Goal: Task Accomplishment & Management: Complete application form

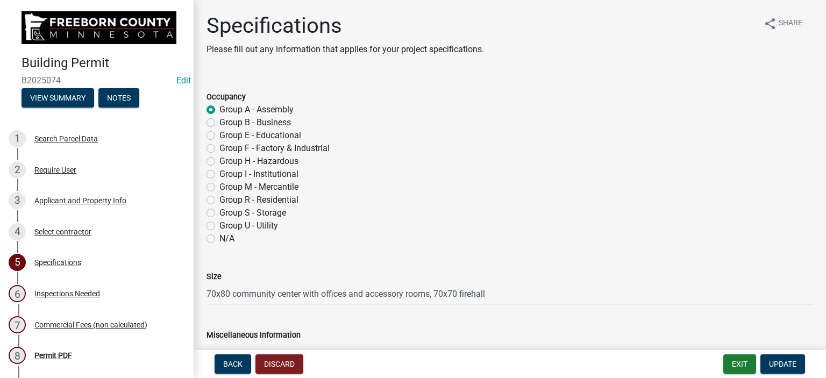
select select "cf5e982a-8fde-449d-bcd8-be8cdfb99374"
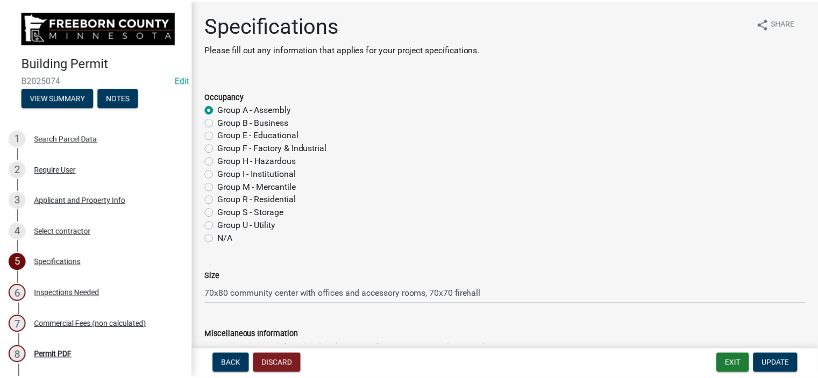
scroll to position [1290, 0]
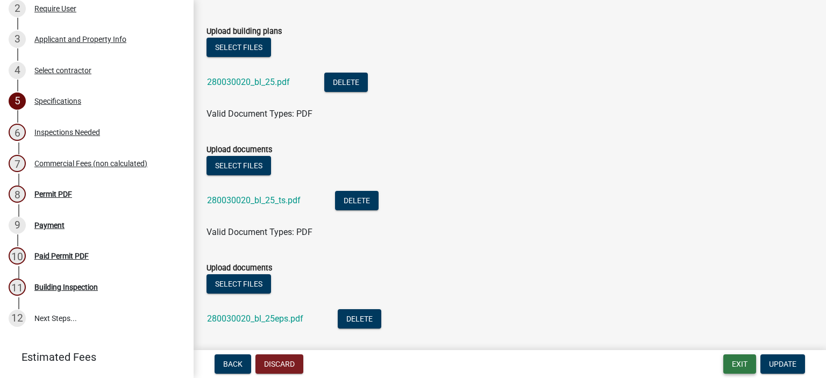
click at [746, 359] on button "Exit" at bounding box center [739, 363] width 33 height 19
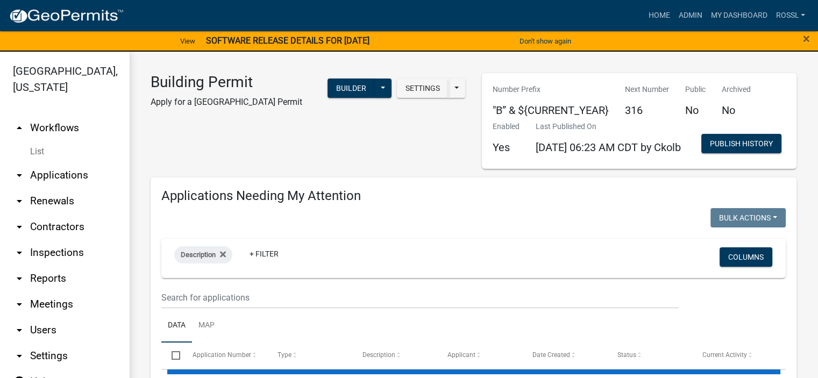
select select "2: 50"
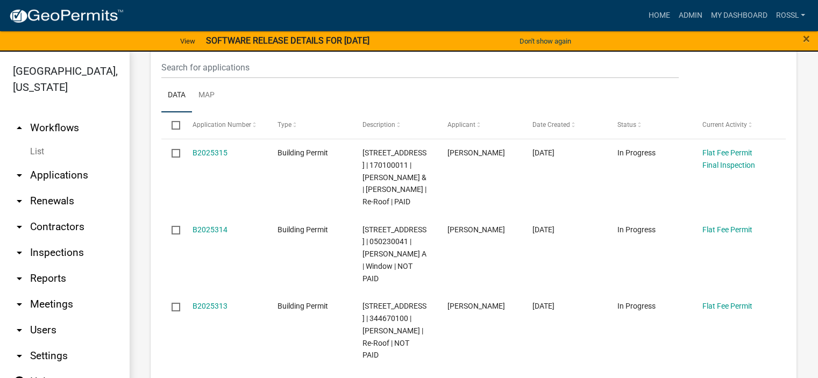
scroll to position [107, 0]
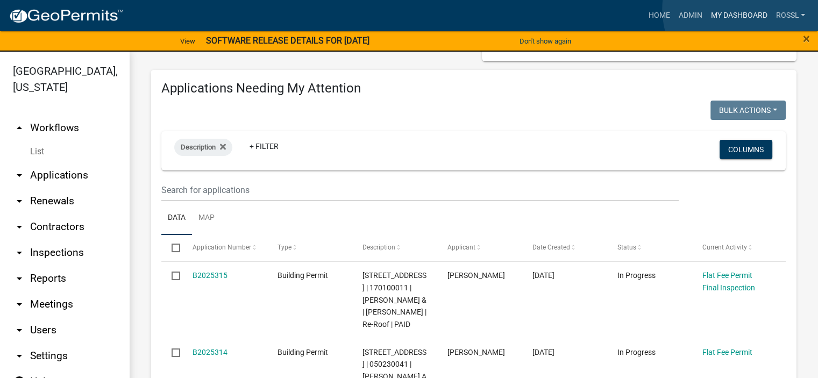
click at [744, 10] on link "My Dashboard" at bounding box center [738, 15] width 65 height 20
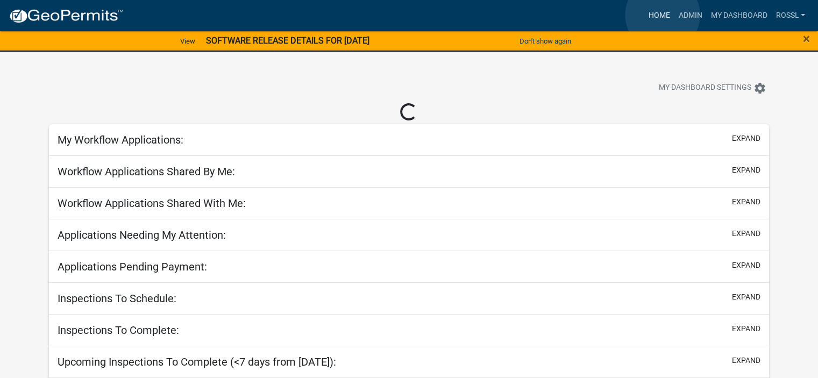
click at [662, 15] on link "Home" at bounding box center [658, 15] width 30 height 20
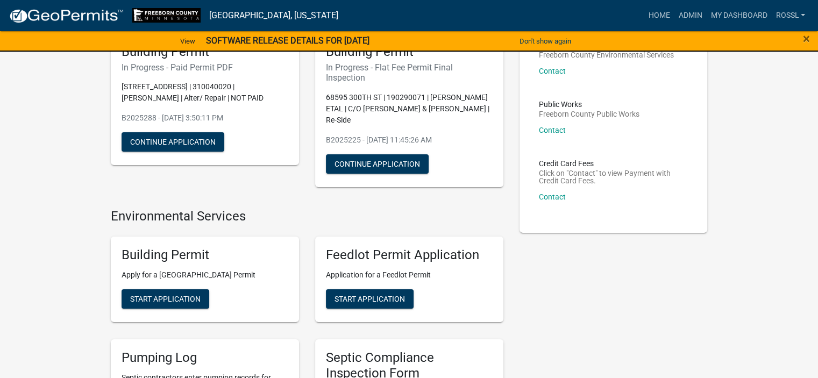
scroll to position [161, 0]
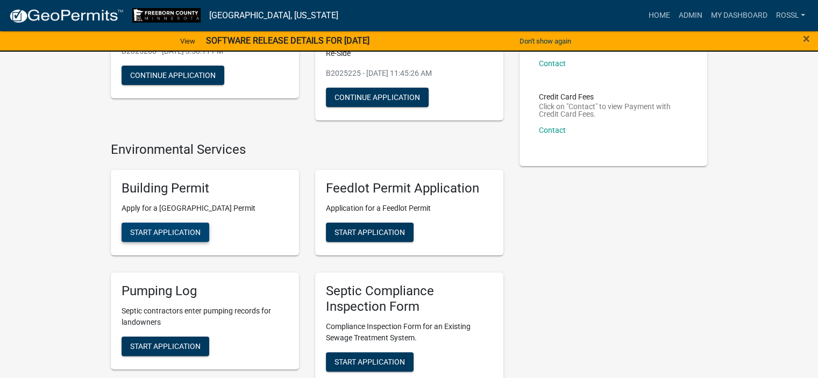
click at [173, 234] on span "Start Application" at bounding box center [165, 232] width 70 height 9
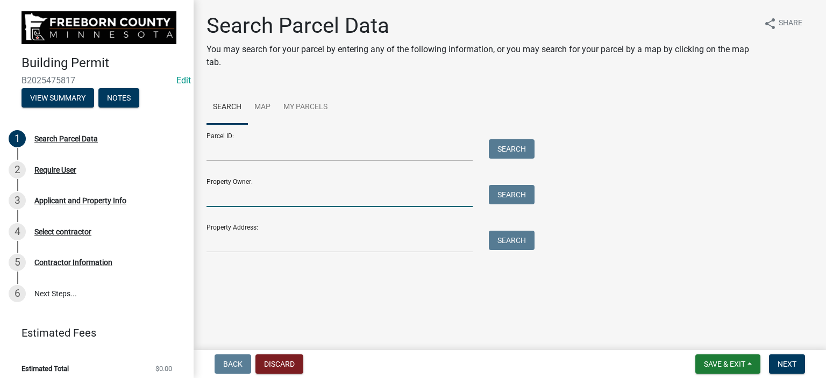
click at [219, 202] on input "Property Owner:" at bounding box center [339, 196] width 266 height 22
click at [242, 245] on input "Property Address:" at bounding box center [339, 242] width 266 height 22
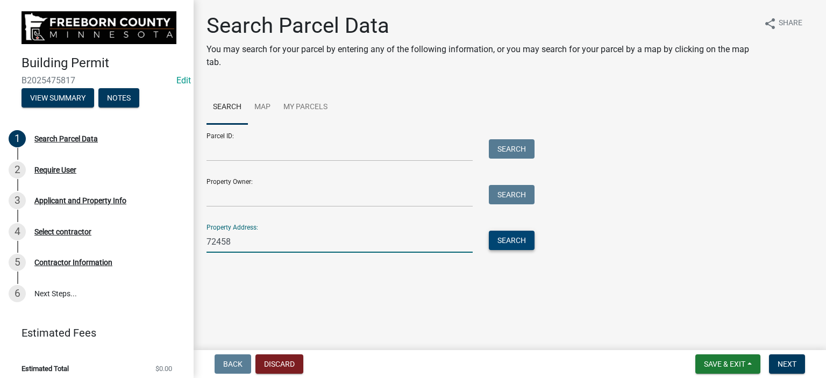
type input "72458"
click at [492, 238] on button "Search" at bounding box center [512, 240] width 46 height 19
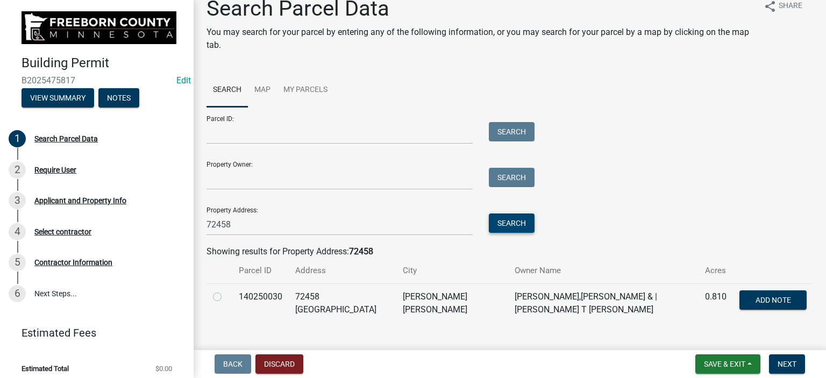
scroll to position [32, 0]
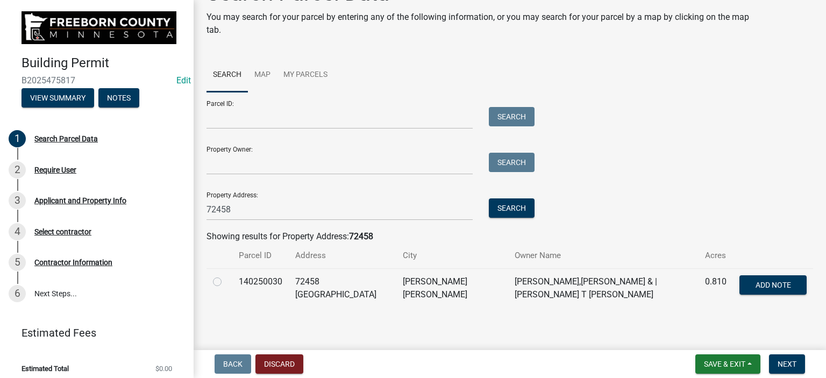
click at [226, 275] on label at bounding box center [226, 275] width 0 height 0
click at [226, 282] on input "radio" at bounding box center [229, 278] width 7 height 7
radio input "true"
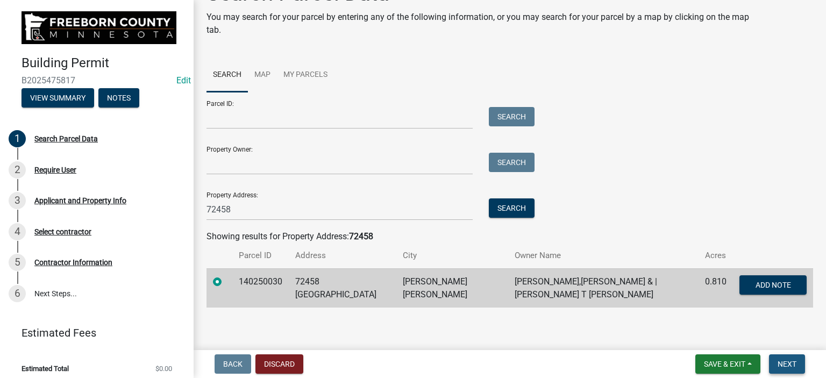
click at [788, 361] on span "Next" at bounding box center [786, 364] width 19 height 9
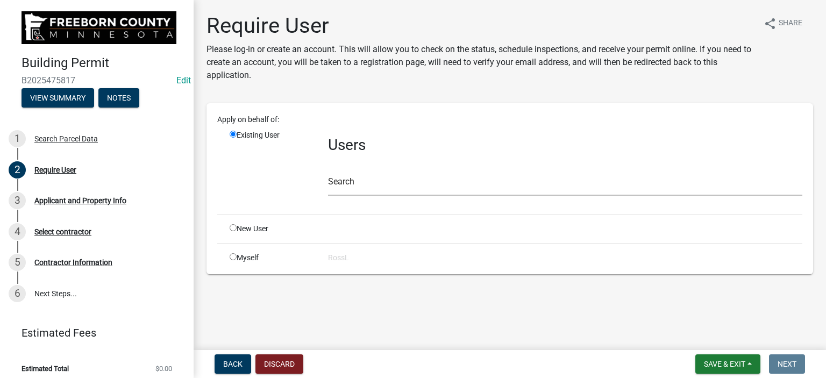
click at [231, 228] on input "radio" at bounding box center [233, 227] width 7 height 7
radio input "true"
radio input "false"
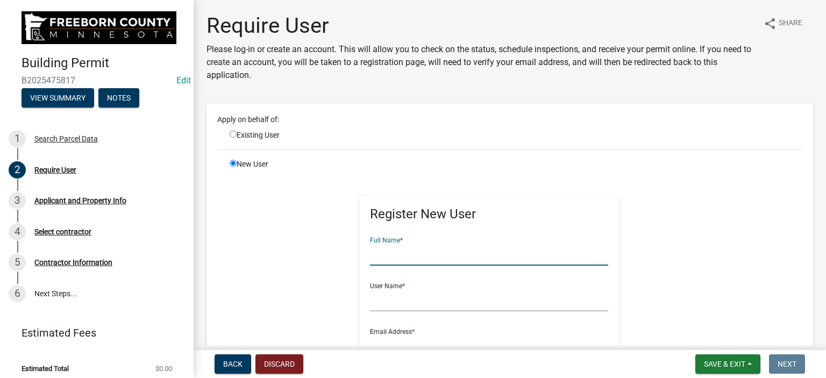
click at [398, 255] on input "text" at bounding box center [489, 254] width 238 height 22
type input "[PERSON_NAME] [PERSON_NAME]"
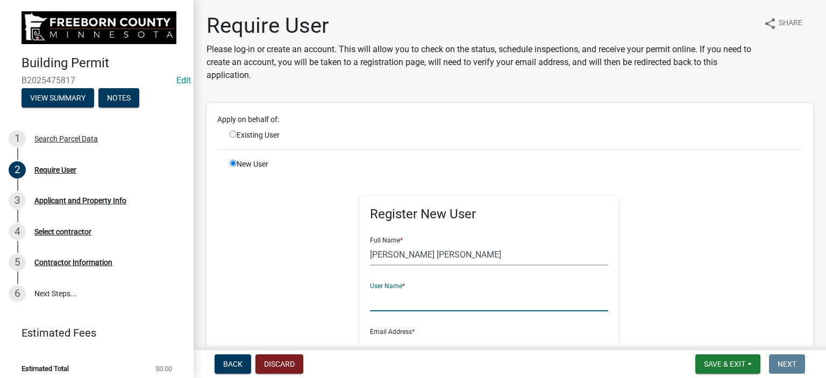
drag, startPoint x: 374, startPoint y: 310, endPoint x: 382, endPoint y: 307, distance: 8.2
click at [378, 307] on input "text" at bounding box center [489, 300] width 238 height 22
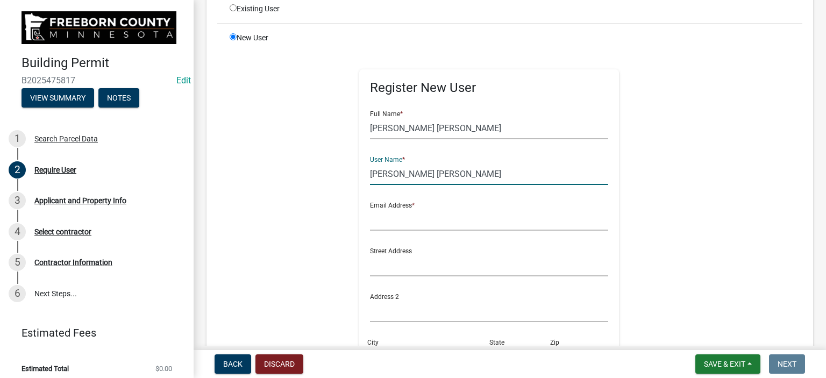
scroll to position [161, 0]
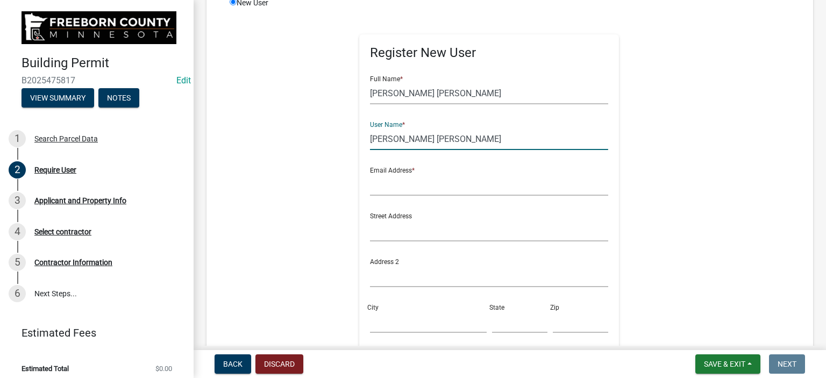
type input "[PERSON_NAME] [PERSON_NAME]"
click at [393, 184] on input "text" at bounding box center [489, 185] width 238 height 22
type input "[PERSON_NAME][EMAIL_ADDRESS][PERSON_NAME][DOMAIN_NAME][PERSON_NAME]"
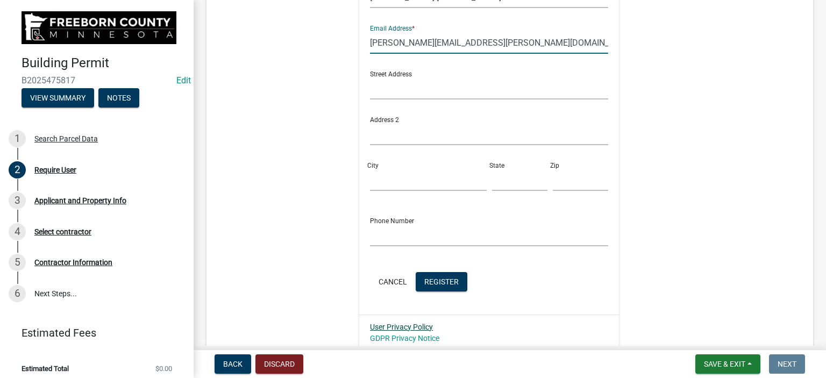
scroll to position [376, 0]
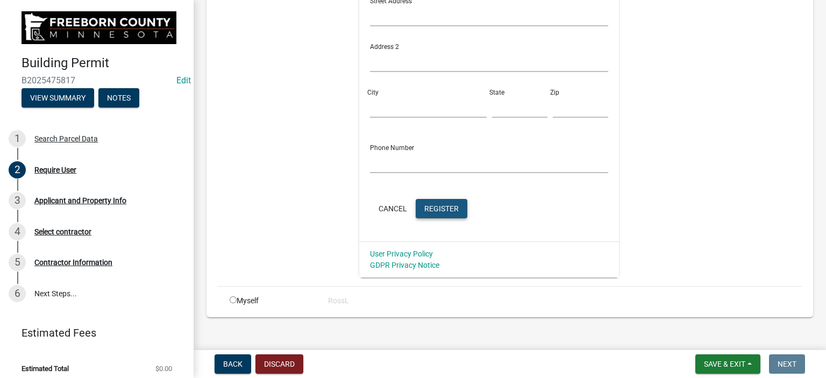
click at [433, 209] on span "Register" at bounding box center [441, 208] width 34 height 9
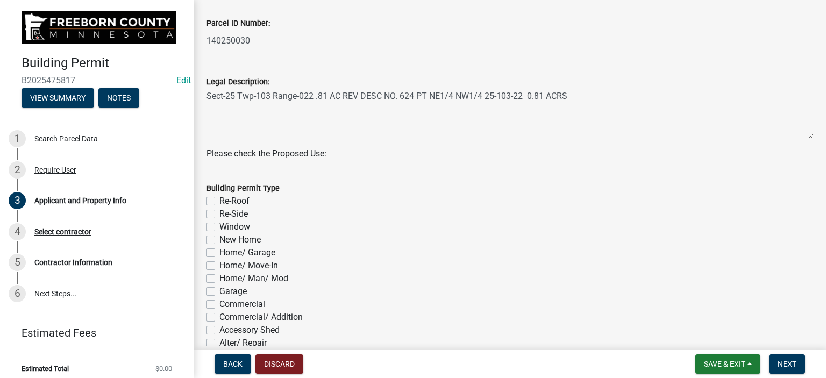
scroll to position [430, 0]
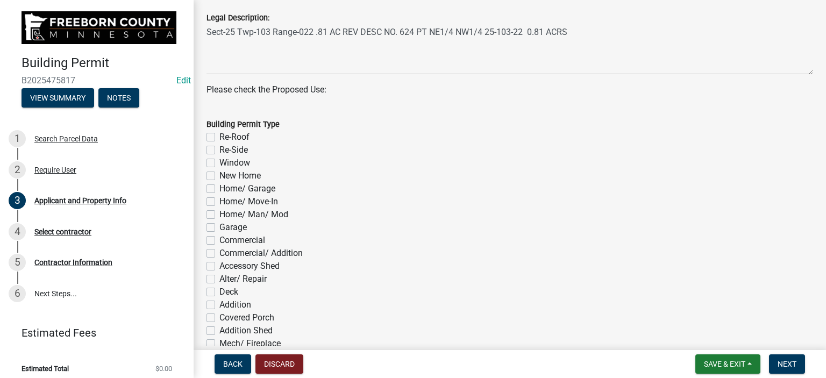
click at [219, 228] on label "Garage" at bounding box center [232, 227] width 27 height 13
click at [219, 228] on input "Garage" at bounding box center [222, 224] width 7 height 7
checkbox input "true"
checkbox input "false"
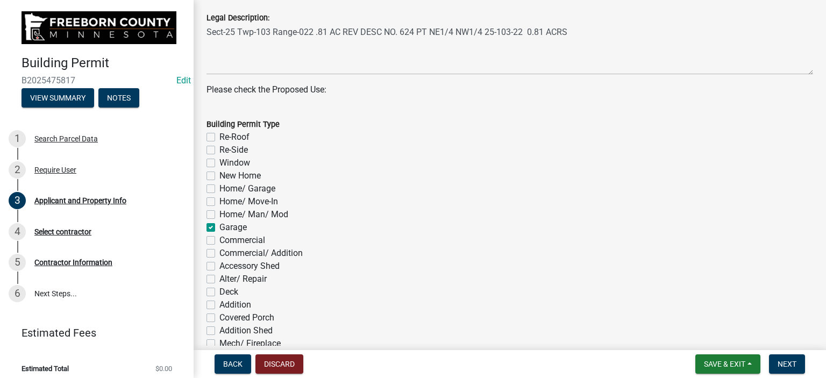
checkbox input "false"
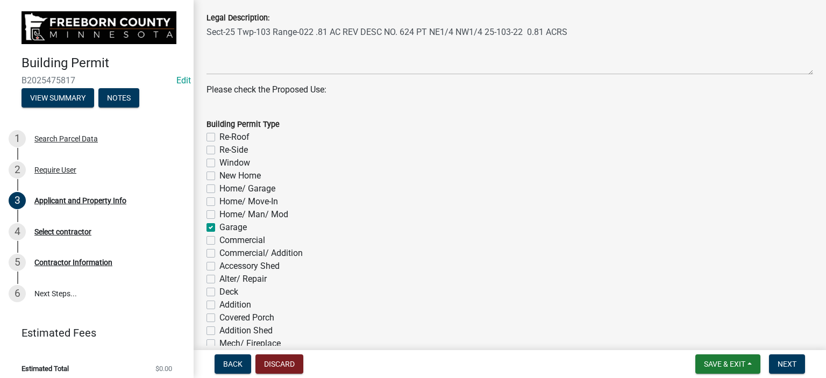
checkbox input "true"
checkbox input "false"
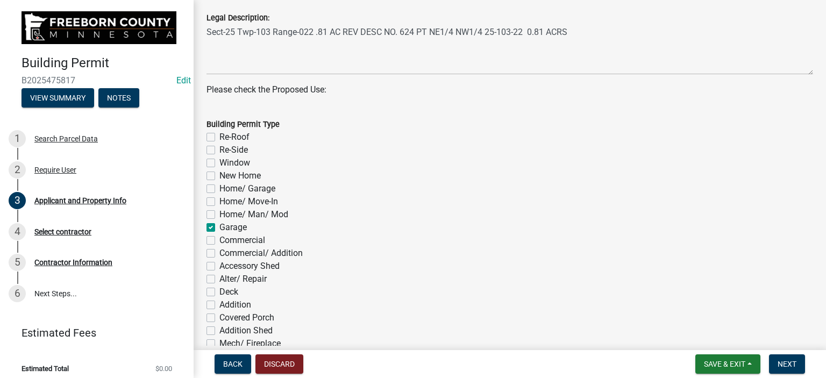
checkbox input "false"
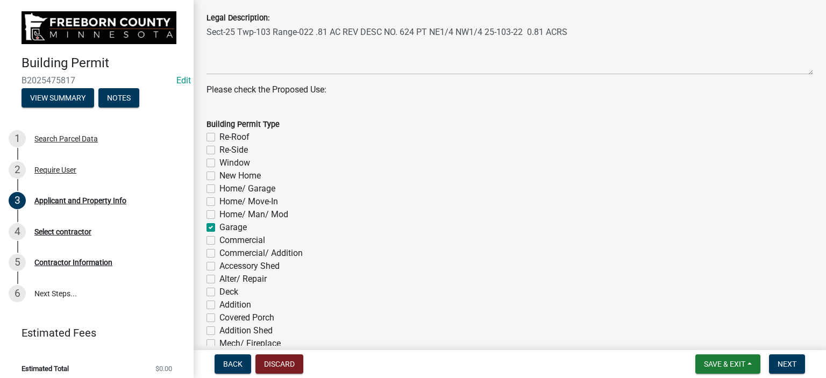
checkbox input "false"
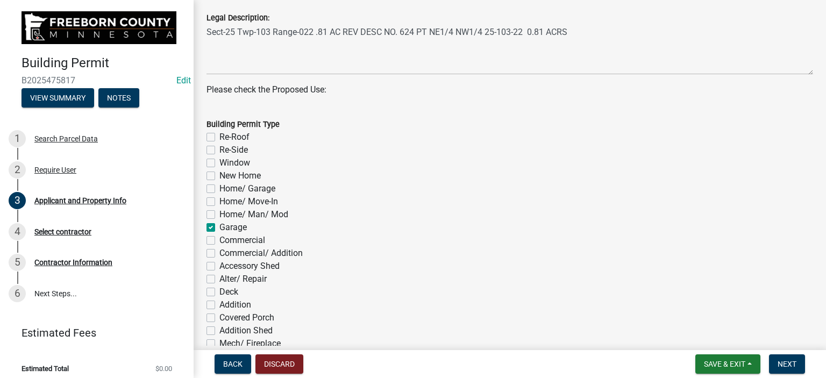
checkbox input "false"
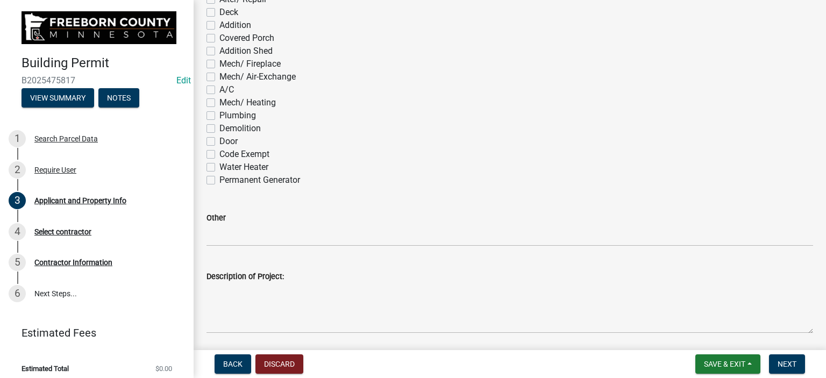
scroll to position [752, 0]
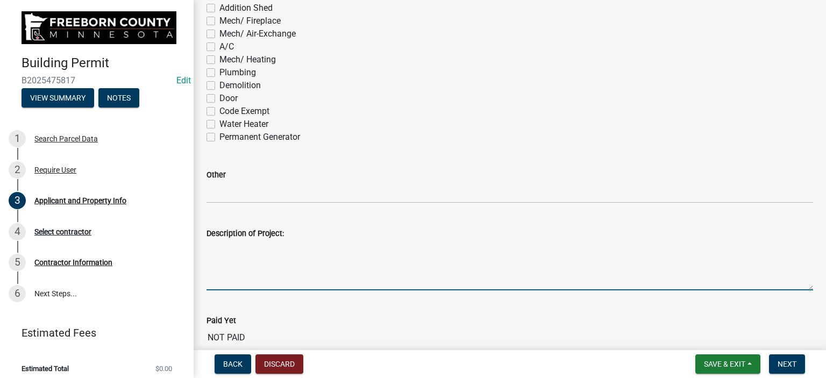
click at [230, 278] on textarea "Description of Project:" at bounding box center [509, 265] width 606 height 51
drag, startPoint x: 219, startPoint y: 248, endPoint x: 314, endPoint y: 268, distance: 97.1
click at [317, 266] on textarea "Attition to garage" at bounding box center [509, 265] width 606 height 51
click at [217, 246] on textarea "Attition to garage" at bounding box center [509, 265] width 606 height 51
click at [288, 240] on textarea "Addition to garage" at bounding box center [509, 265] width 606 height 51
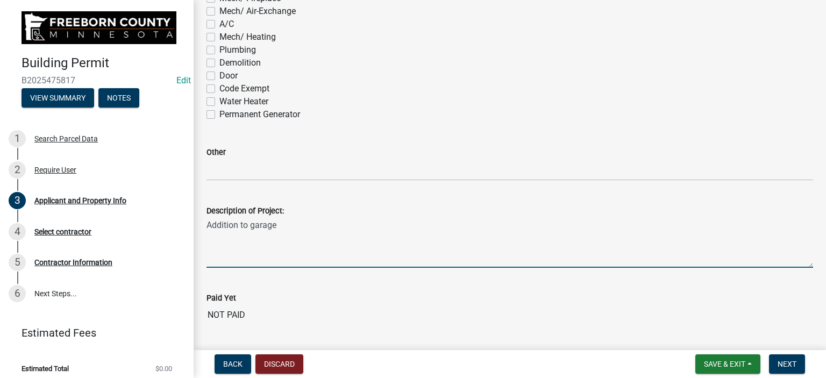
scroll to position [806, 0]
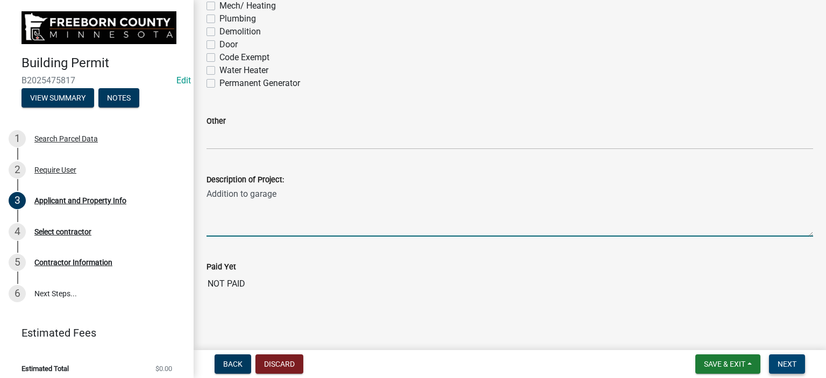
type textarea "Addition to garage"
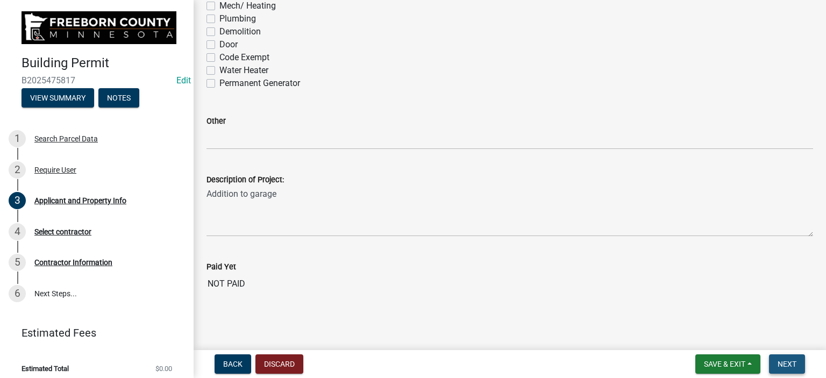
click at [793, 363] on span "Next" at bounding box center [786, 364] width 19 height 9
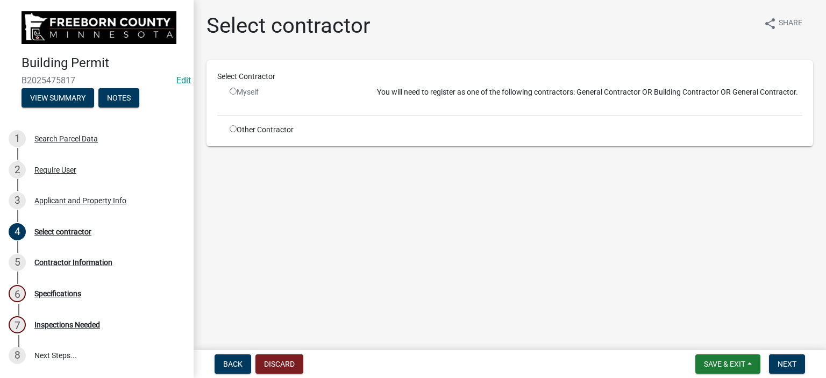
click at [234, 128] on input "radio" at bounding box center [233, 128] width 7 height 7
radio input "true"
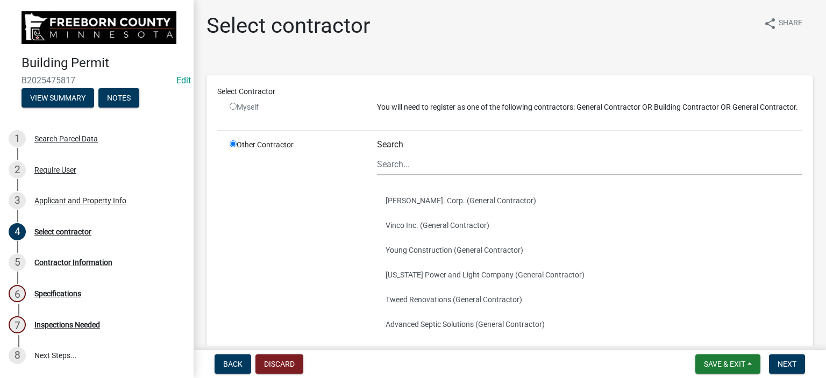
scroll to position [210, 0]
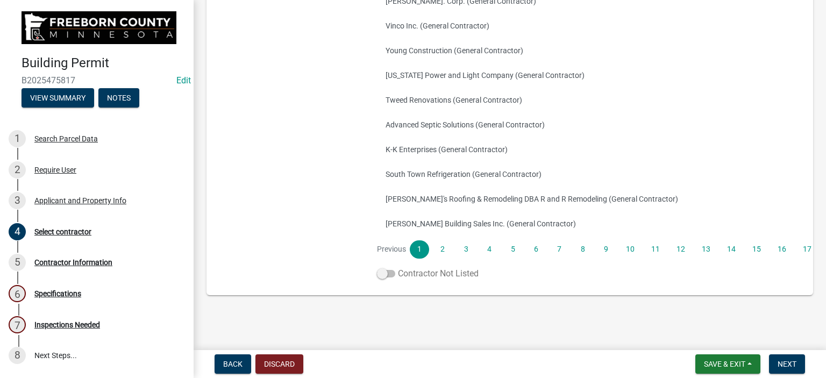
click at [434, 276] on label "Contractor Not Listed" at bounding box center [428, 273] width 102 height 13
click at [398, 267] on input "Contractor Not Listed" at bounding box center [398, 267] width 0 height 0
click at [402, 272] on label "Contractor Not Listed" at bounding box center [428, 273] width 102 height 13
click at [398, 267] on input "Contractor Not Listed" at bounding box center [398, 267] width 0 height 0
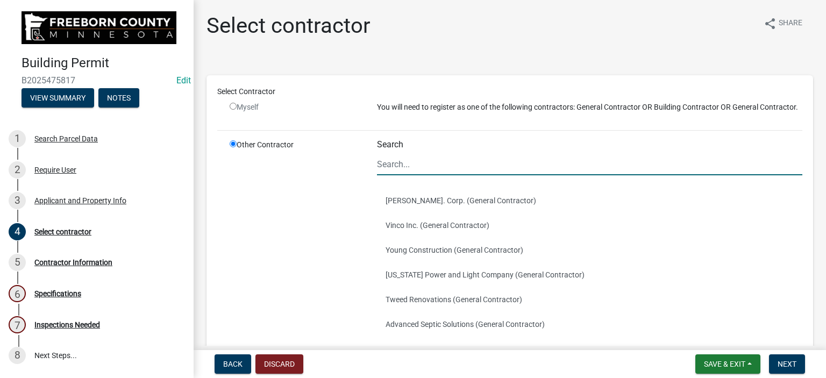
click at [398, 175] on input "Search" at bounding box center [589, 164] width 425 height 22
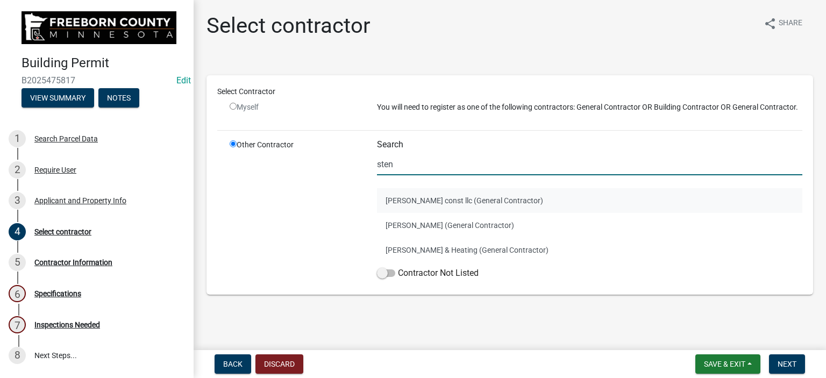
type input "sten"
click at [427, 210] on button "[PERSON_NAME] const llc (General Contractor)" at bounding box center [589, 200] width 425 height 25
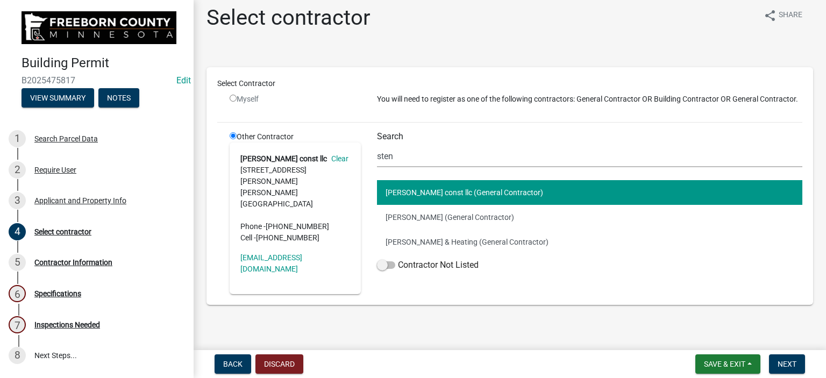
scroll to position [10, 0]
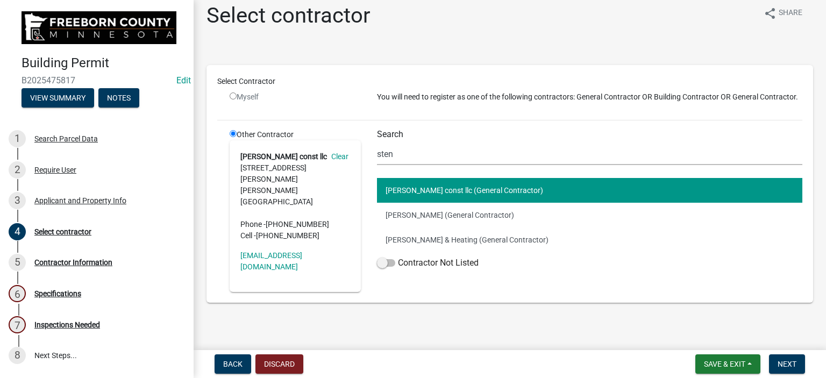
click at [445, 197] on button "[PERSON_NAME] const llc (General Contractor)" at bounding box center [589, 190] width 425 height 25
click at [782, 362] on span "Next" at bounding box center [786, 364] width 19 height 9
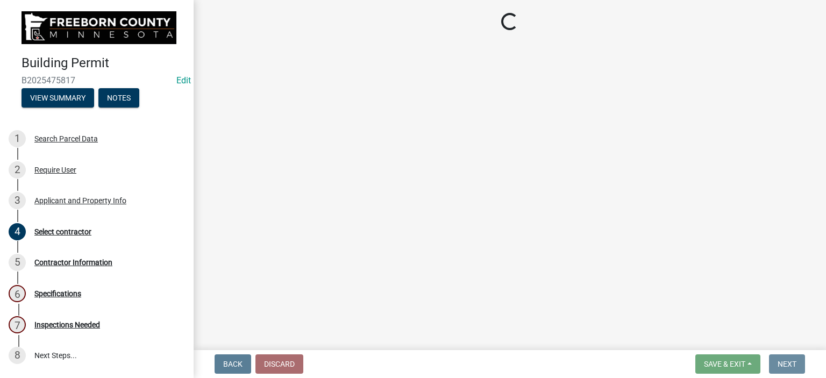
scroll to position [0, 0]
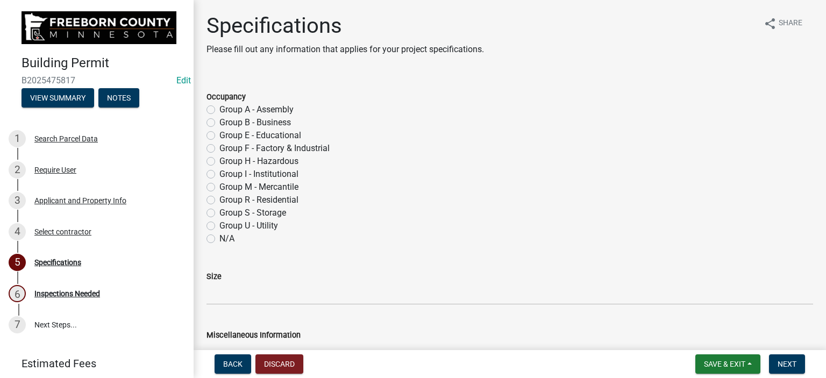
click at [219, 211] on label "Group S - Storage" at bounding box center [252, 212] width 67 height 13
click at [219, 211] on input "Group S - Storage" at bounding box center [222, 209] width 7 height 7
radio input "true"
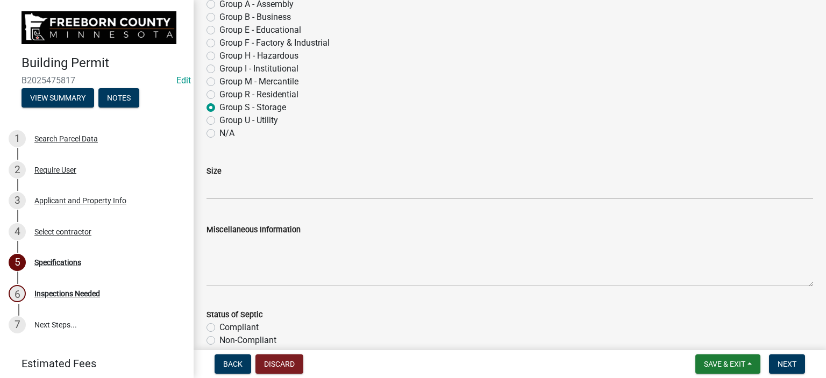
scroll to position [107, 0]
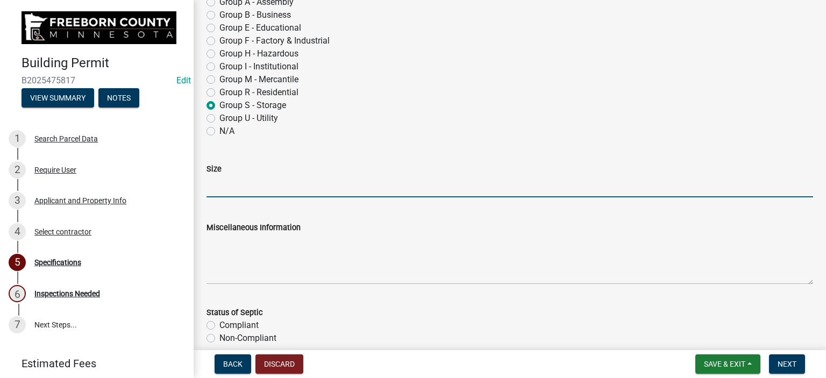
click at [220, 188] on input "Size" at bounding box center [509, 186] width 606 height 22
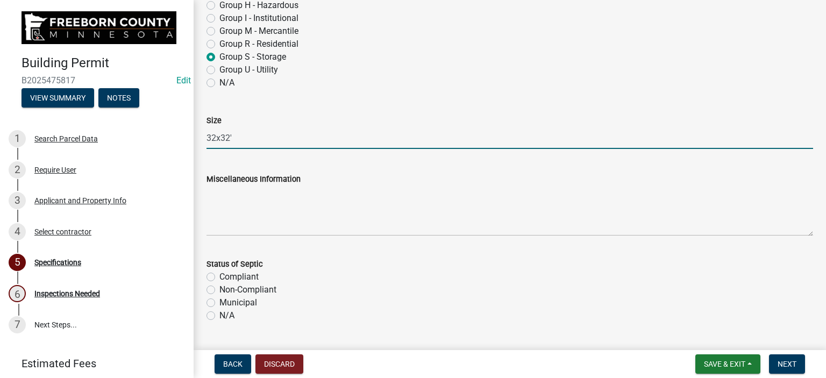
scroll to position [215, 0]
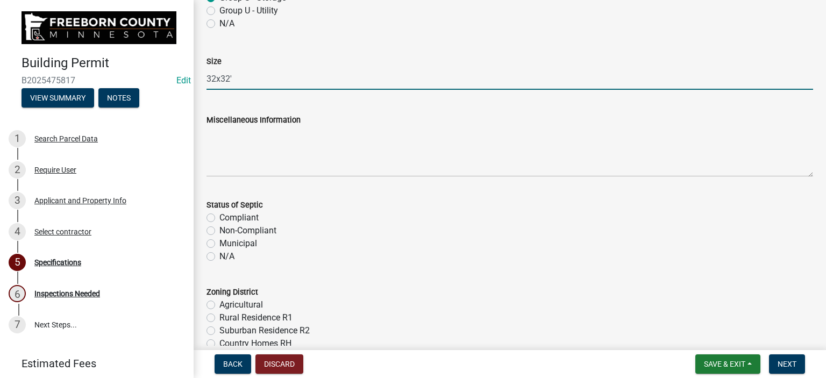
type input "32x32'"
click at [219, 259] on label "N/A" at bounding box center [226, 256] width 15 height 13
click at [219, 257] on input "N/A" at bounding box center [222, 253] width 7 height 7
radio input "true"
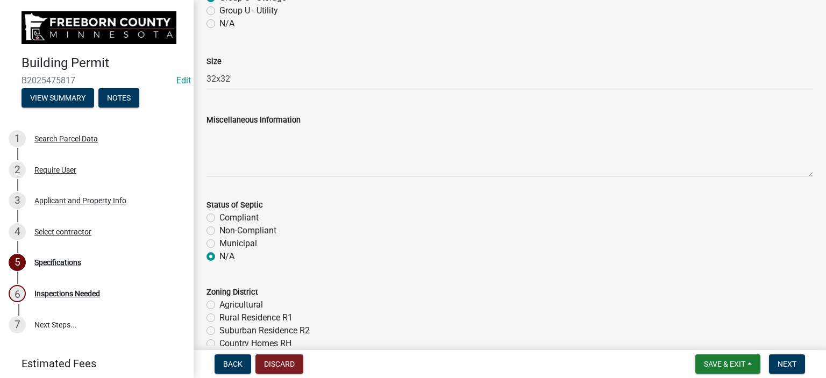
scroll to position [376, 0]
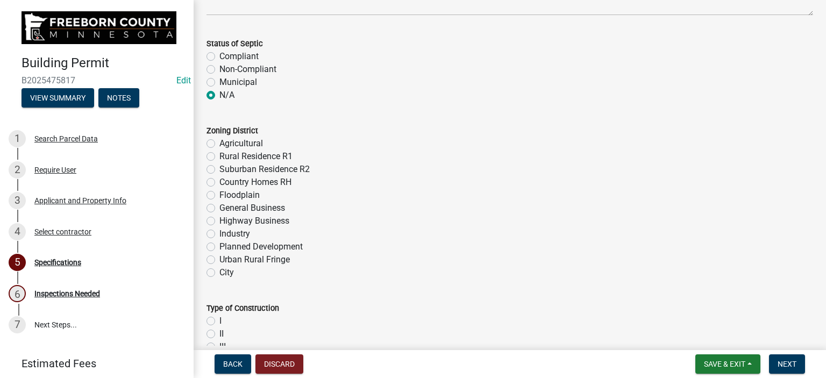
click at [219, 156] on label "Rural Residence R1" at bounding box center [255, 156] width 73 height 13
click at [219, 156] on input "Rural Residence R1" at bounding box center [222, 153] width 7 height 7
radio input "true"
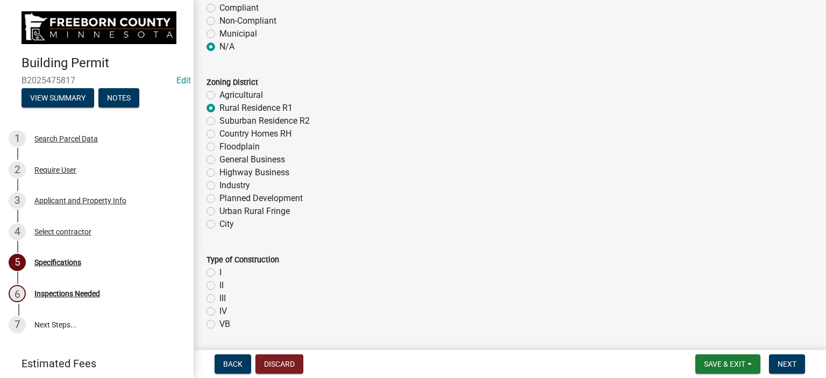
scroll to position [537, 0]
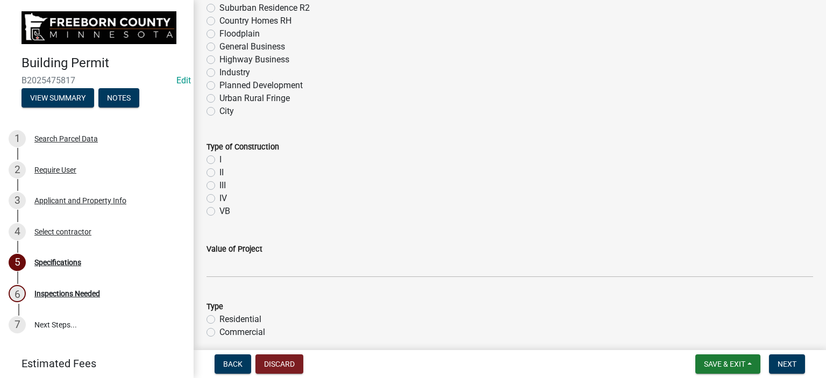
click at [219, 210] on label "VB" at bounding box center [224, 211] width 11 height 13
click at [219, 210] on input "VB" at bounding box center [222, 208] width 7 height 7
radio input "true"
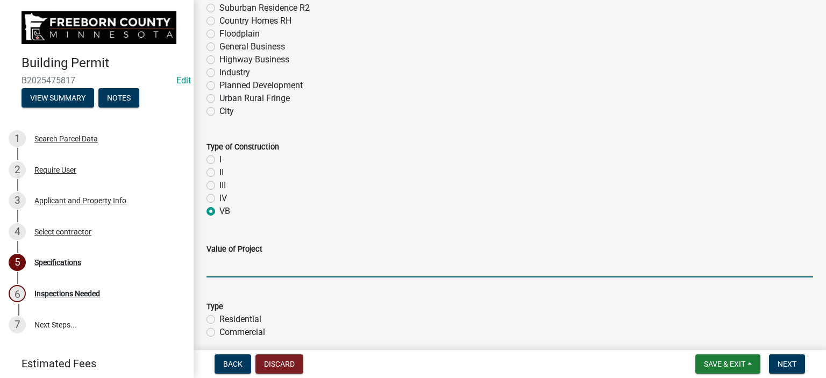
click at [231, 273] on input "text" at bounding box center [509, 266] width 606 height 22
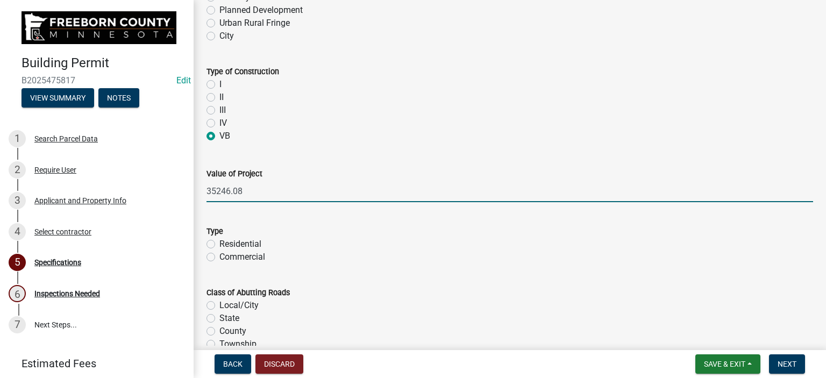
scroll to position [699, 0]
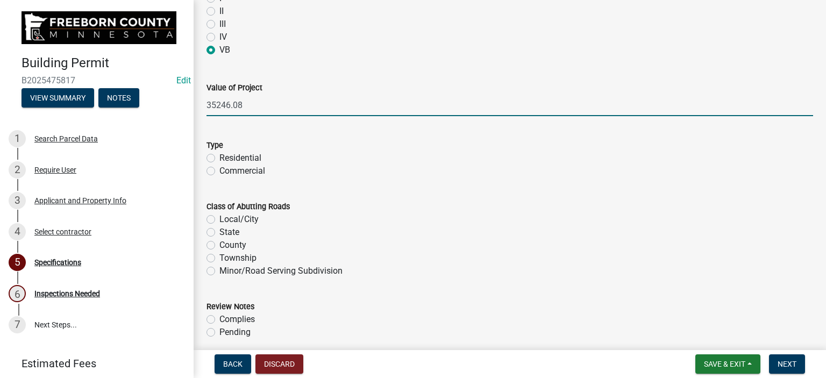
type input "35246.08"
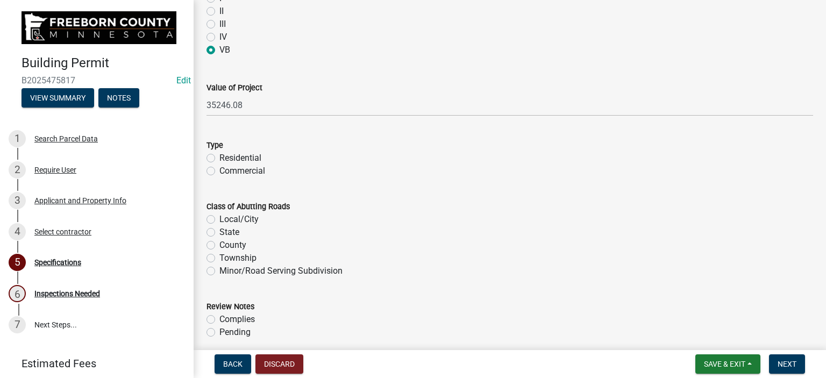
click at [219, 157] on label "Residential" at bounding box center [240, 158] width 42 height 13
click at [219, 157] on input "Residential" at bounding box center [222, 155] width 7 height 7
radio input "true"
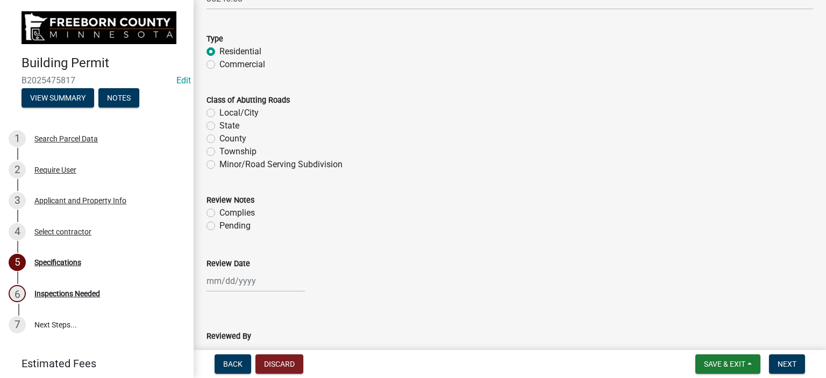
scroll to position [806, 0]
click at [219, 167] on label "Minor/Road Serving Subdivision" at bounding box center [280, 163] width 123 height 13
click at [219, 164] on input "Minor/Road Serving Subdivision" at bounding box center [222, 160] width 7 height 7
radio input "true"
click at [219, 212] on label "Complies" at bounding box center [236, 211] width 35 height 13
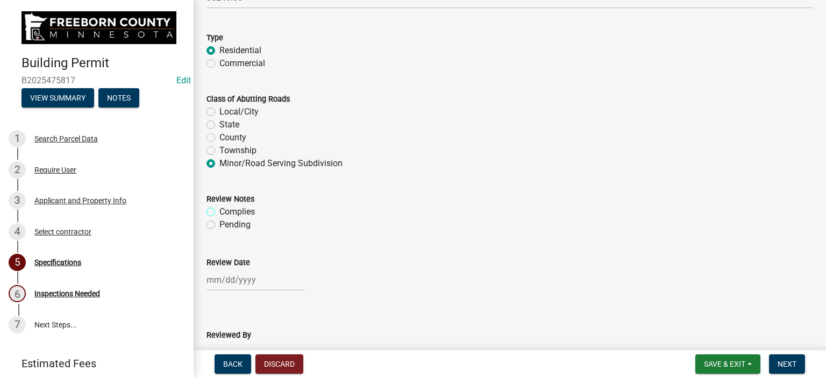
click at [219, 212] on input "Complies" at bounding box center [222, 208] width 7 height 7
radio input "true"
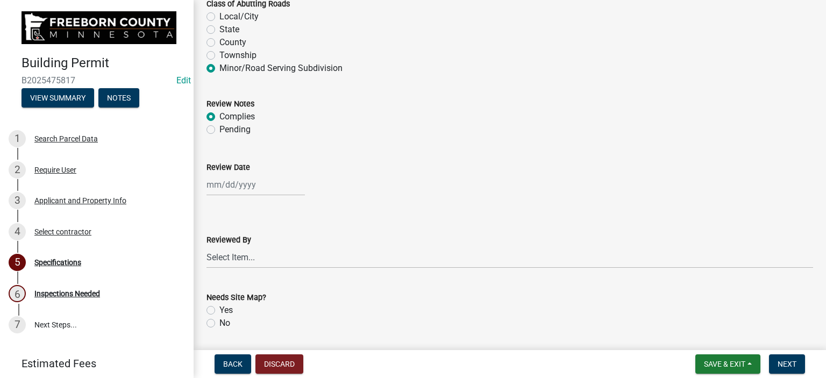
scroll to position [914, 0]
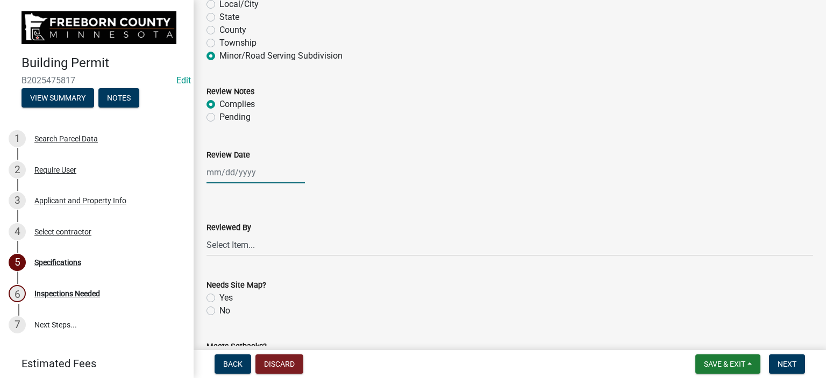
click at [221, 177] on div at bounding box center [255, 172] width 98 height 22
select select "9"
select select "2025"
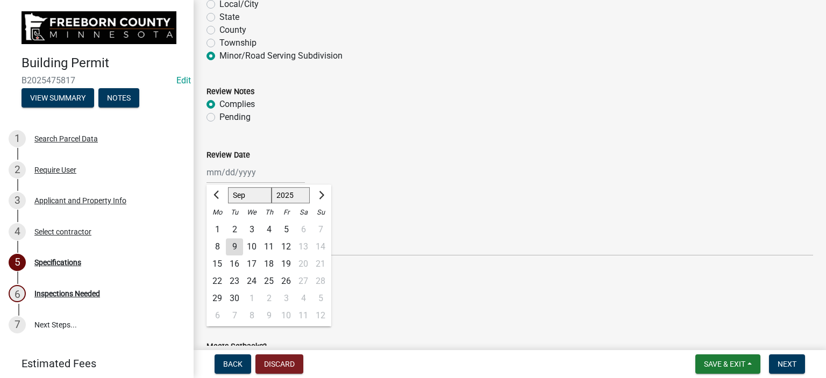
click at [233, 242] on div "9" at bounding box center [234, 246] width 17 height 17
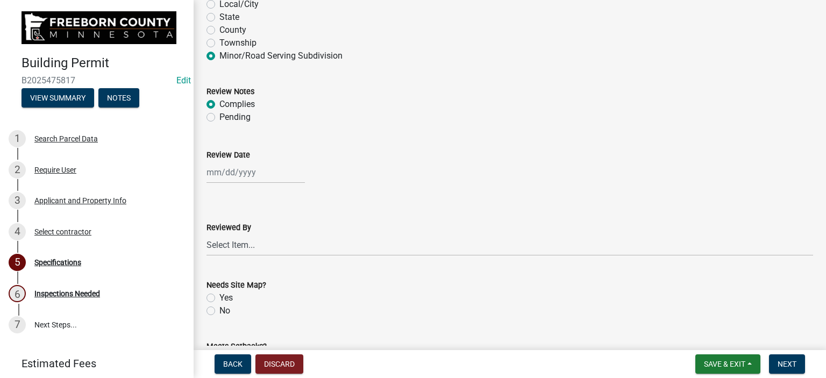
type input "[DATE]"
click at [233, 242] on select "Select Item... [PERSON_NAME] [PERSON_NAME] [PERSON_NAME] [PERSON_NAME] [PERSON_…" at bounding box center [509, 245] width 606 height 22
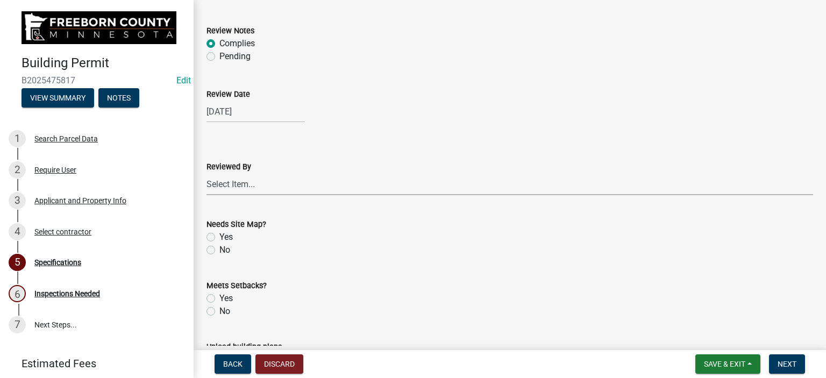
scroll to position [1021, 0]
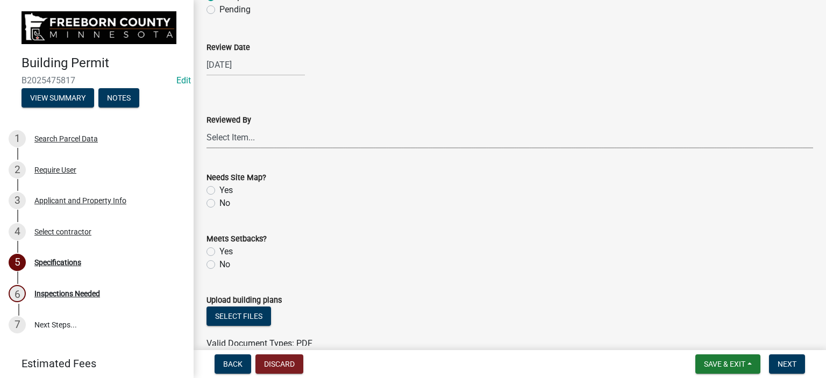
click at [266, 139] on select "Select Item... [PERSON_NAME] [PERSON_NAME] [PERSON_NAME] [PERSON_NAME] [PERSON_…" at bounding box center [509, 137] width 606 height 22
click at [206, 126] on select "Select Item... [PERSON_NAME] [PERSON_NAME] [PERSON_NAME] [PERSON_NAME] [PERSON_…" at bounding box center [509, 137] width 606 height 22
select select "cf5e982a-8fde-449d-bcd8-be8cdfb99374"
click at [215, 202] on div "No" at bounding box center [509, 203] width 606 height 13
click at [219, 202] on label "No" at bounding box center [224, 203] width 11 height 13
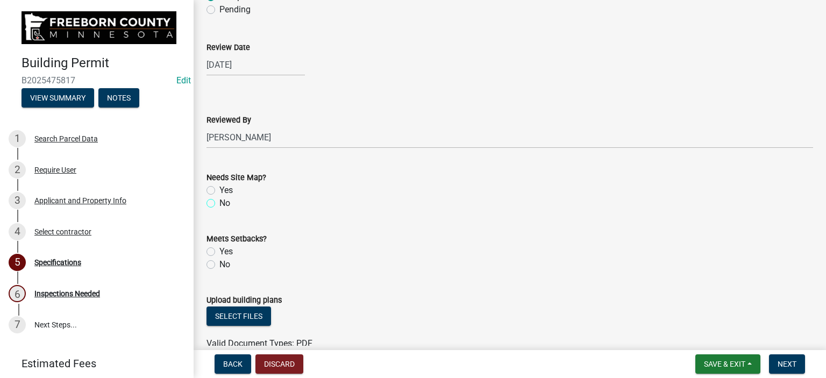
click at [219, 202] on input "No" at bounding box center [222, 200] width 7 height 7
radio input "true"
click at [219, 250] on label "Yes" at bounding box center [225, 251] width 13 height 13
click at [219, 250] on input "Yes" at bounding box center [222, 248] width 7 height 7
radio input "true"
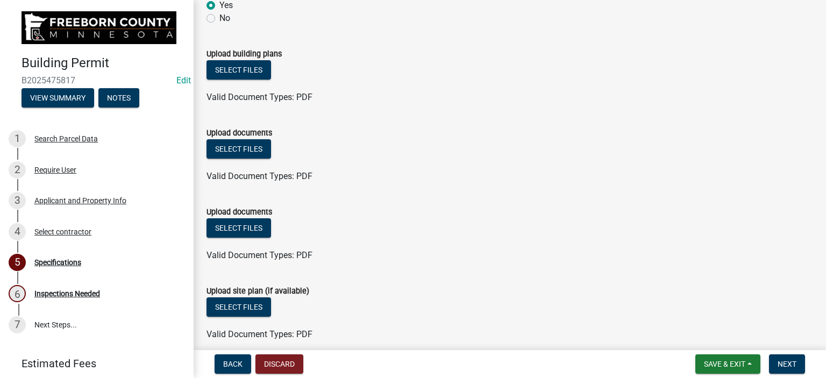
scroll to position [1314, 0]
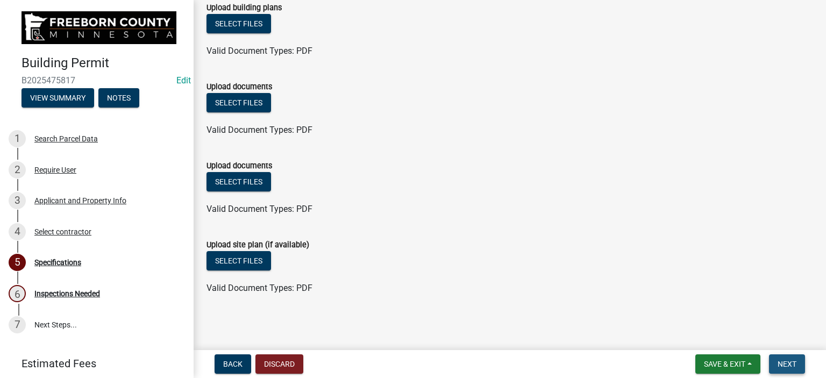
click at [783, 361] on span "Next" at bounding box center [786, 364] width 19 height 9
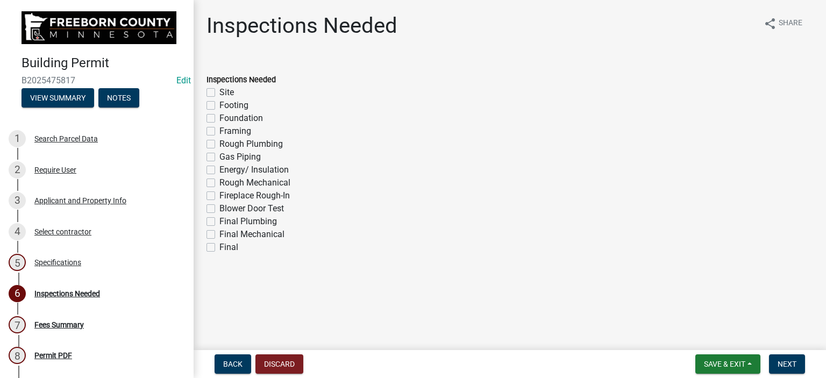
click at [219, 109] on label "Footing" at bounding box center [233, 105] width 29 height 13
click at [219, 106] on input "Footing" at bounding box center [222, 102] width 7 height 7
checkbox input "true"
checkbox input "false"
checkbox input "true"
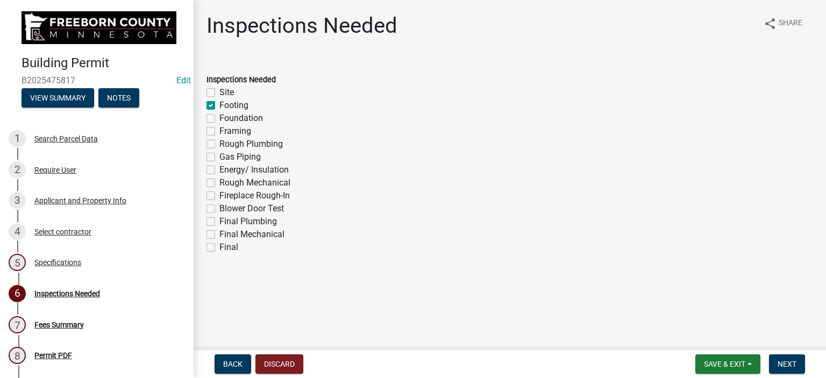
checkbox input "false"
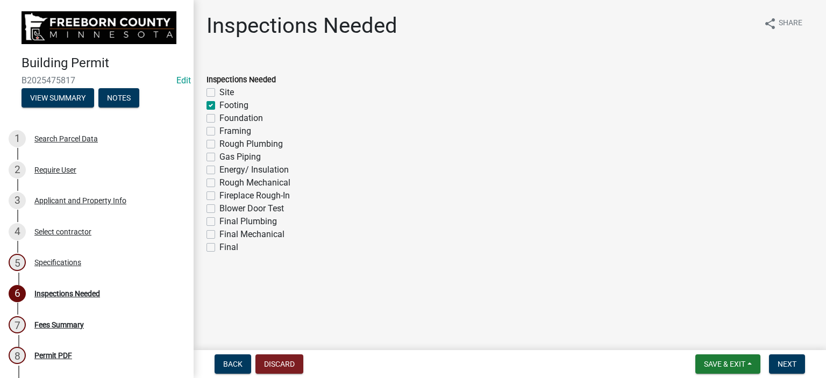
checkbox input "false"
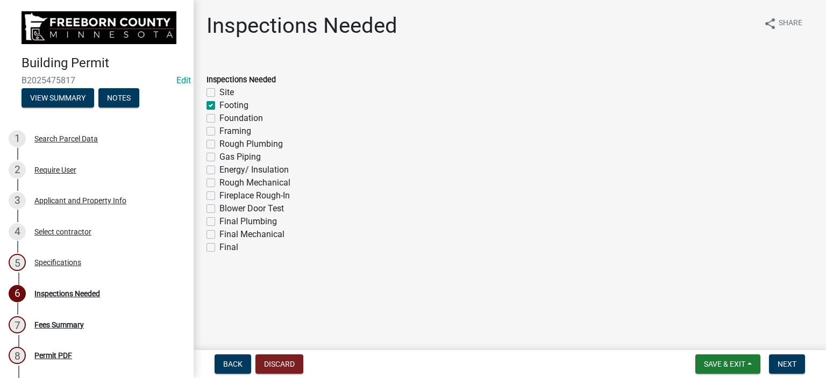
checkbox input "false"
click at [219, 116] on label "Foundation" at bounding box center [241, 118] width 44 height 13
click at [219, 116] on input "Foundation" at bounding box center [222, 115] width 7 height 7
checkbox input "true"
checkbox input "false"
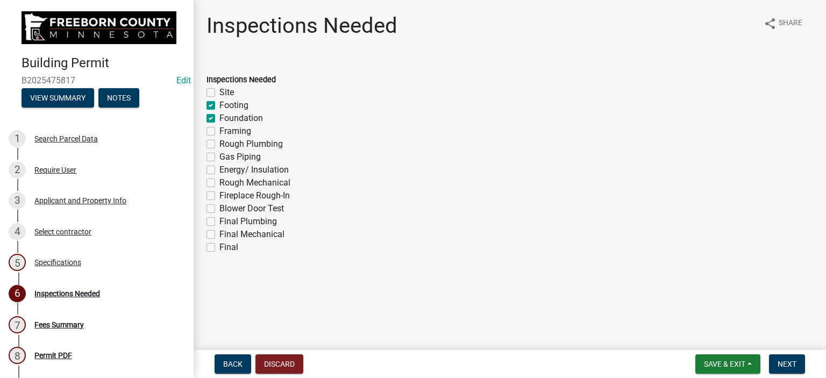
checkbox input "true"
checkbox input "false"
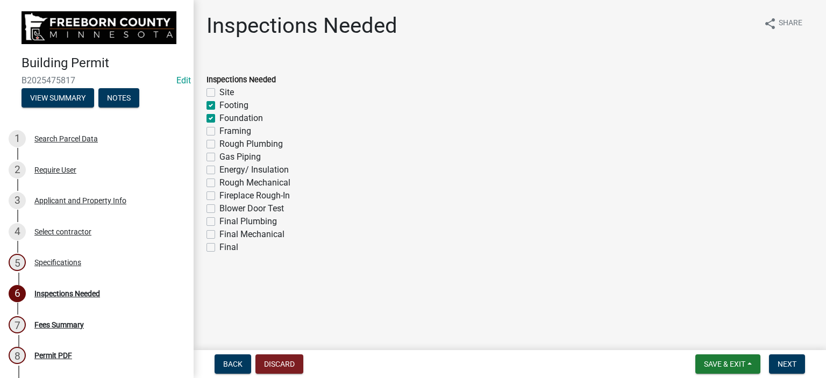
checkbox input "false"
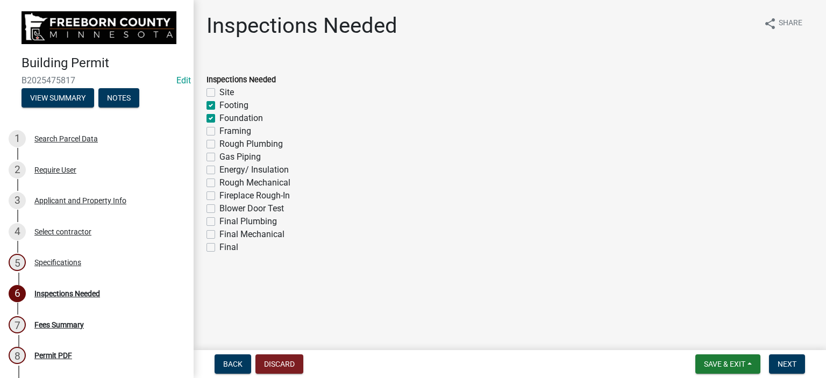
checkbox input "false"
click at [219, 131] on label "Framing" at bounding box center [235, 131] width 32 height 13
click at [219, 131] on input "Framing" at bounding box center [222, 128] width 7 height 7
checkbox input "true"
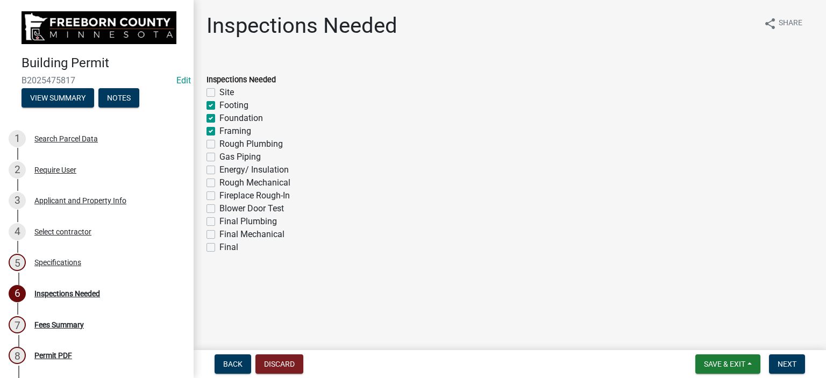
checkbox input "false"
checkbox input "true"
checkbox input "false"
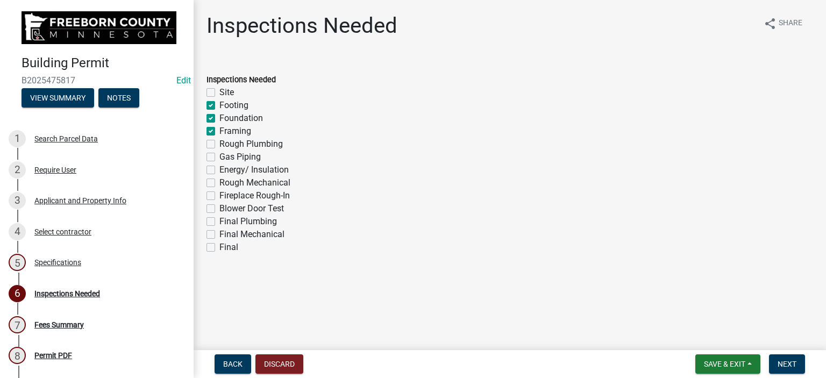
checkbox input "false"
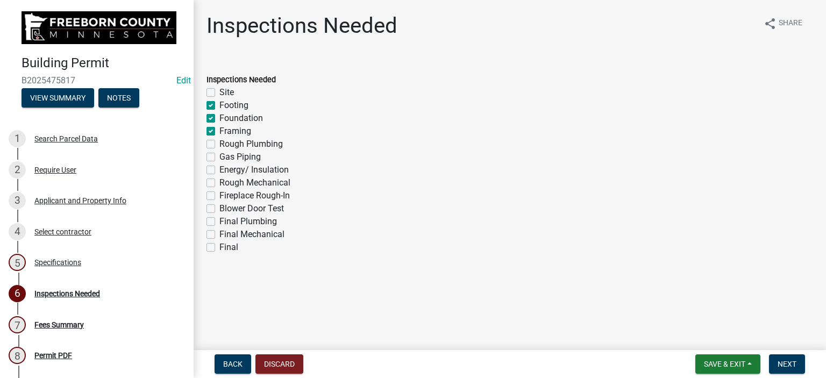
checkbox input "false"
click at [219, 247] on label "Final" at bounding box center [228, 247] width 19 height 13
click at [219, 247] on input "Final" at bounding box center [222, 244] width 7 height 7
checkbox input "true"
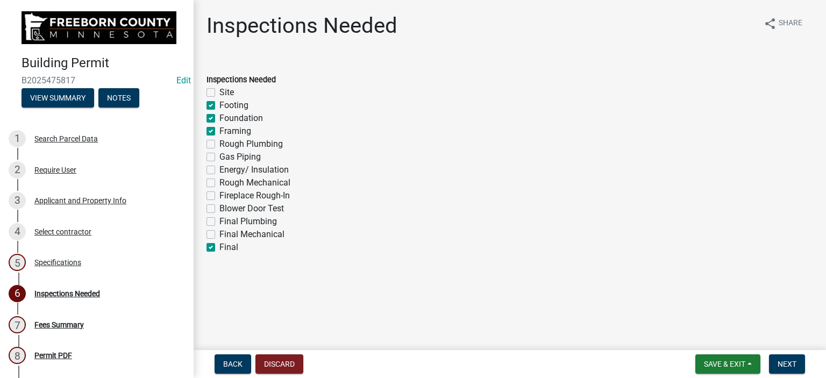
checkbox input "false"
checkbox input "true"
checkbox input "false"
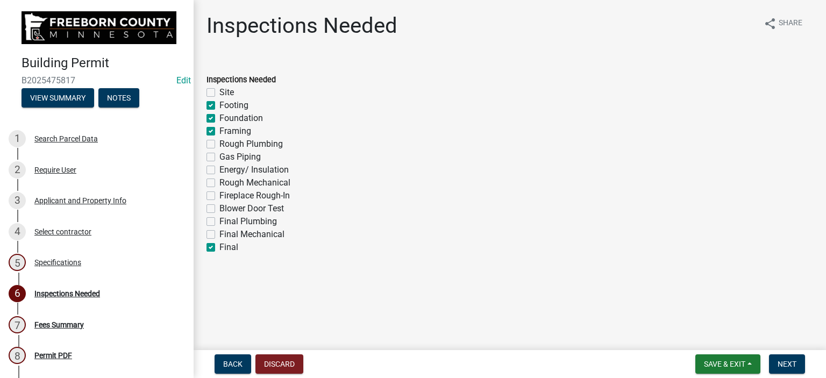
checkbox input "false"
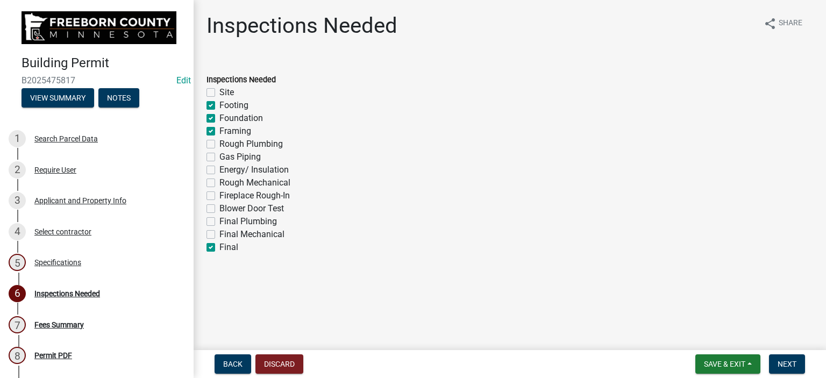
checkbox input "false"
checkbox input "true"
click at [778, 360] on span "Next" at bounding box center [786, 364] width 19 height 9
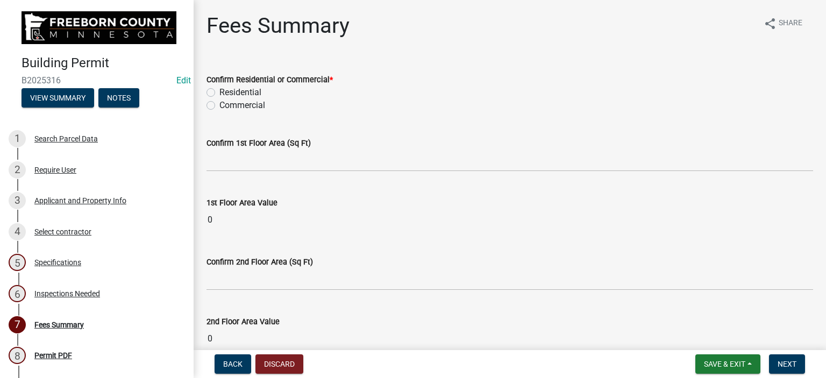
click at [219, 91] on label "Residential" at bounding box center [240, 92] width 42 height 13
click at [219, 91] on input "Residential" at bounding box center [222, 89] width 7 height 7
radio input "true"
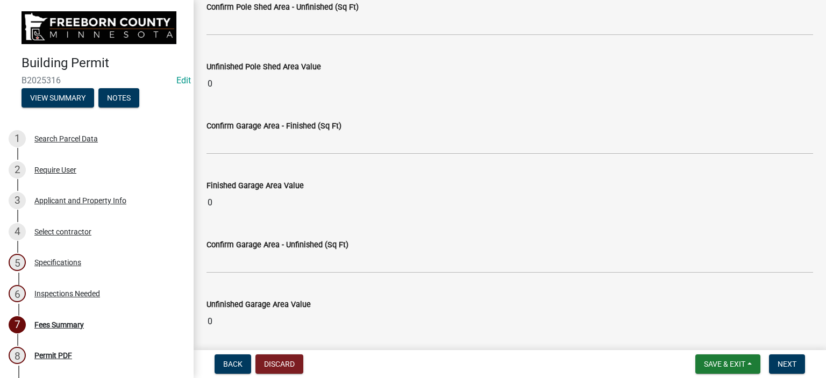
scroll to position [1021, 0]
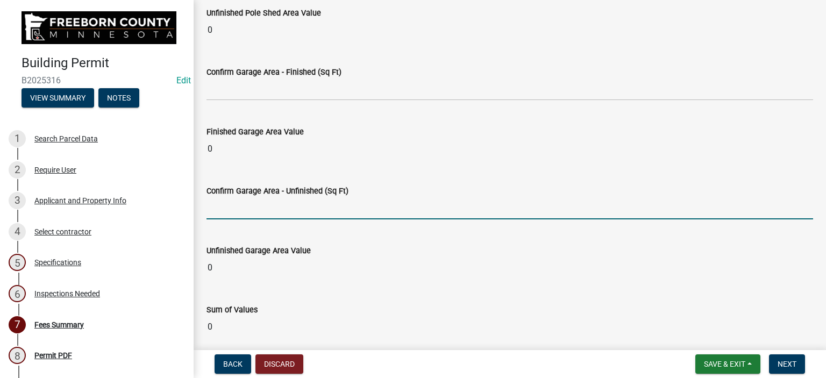
click at [237, 202] on input "text" at bounding box center [509, 208] width 606 height 22
type input "1024"
click at [356, 235] on wm-data-entity-input "Unfinished Garage Area Value 0" at bounding box center [509, 258] width 606 height 59
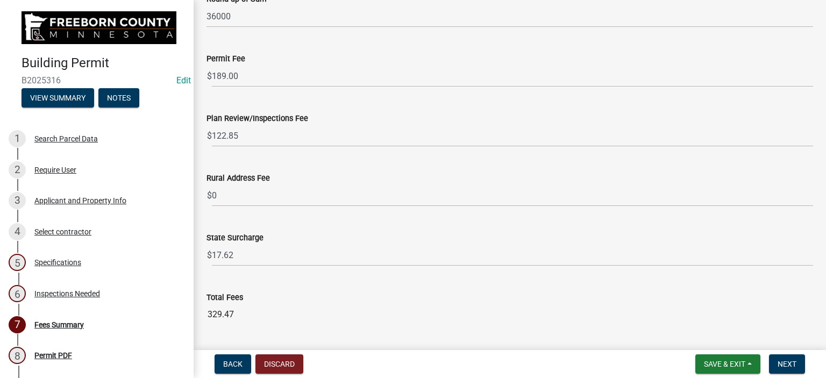
scroll to position [1365, 0]
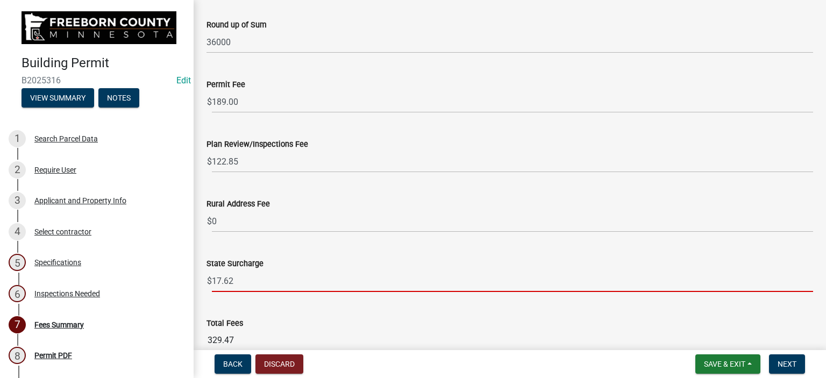
click at [240, 279] on input "17.62" at bounding box center [512, 281] width 601 height 22
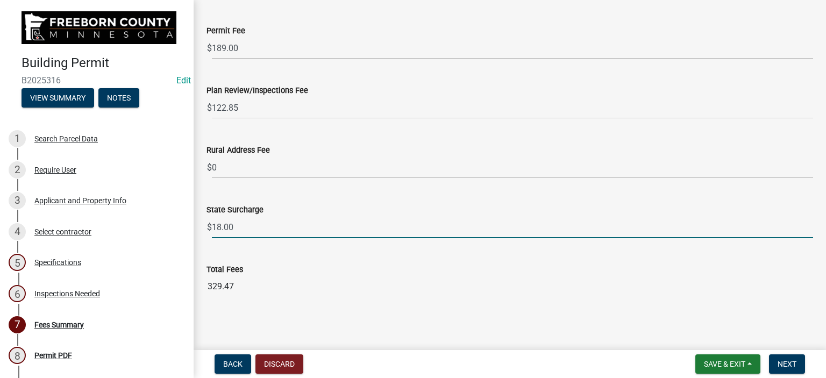
type input "18.00"
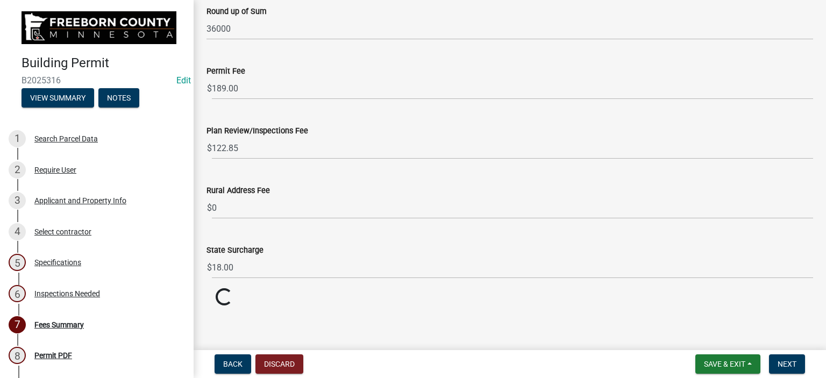
scroll to position [1419, 0]
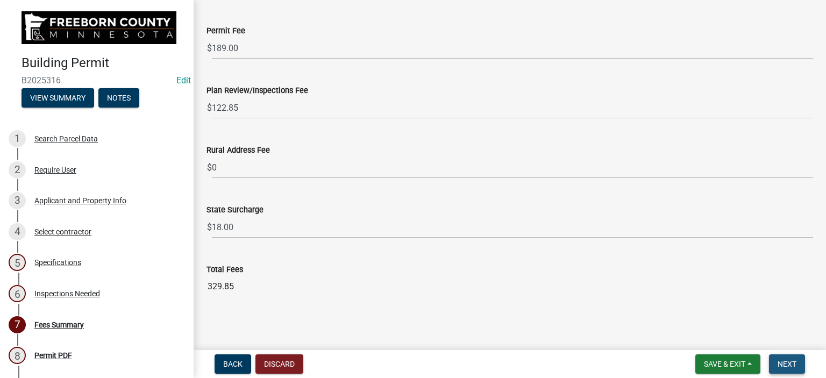
click at [782, 367] on span "Next" at bounding box center [786, 364] width 19 height 9
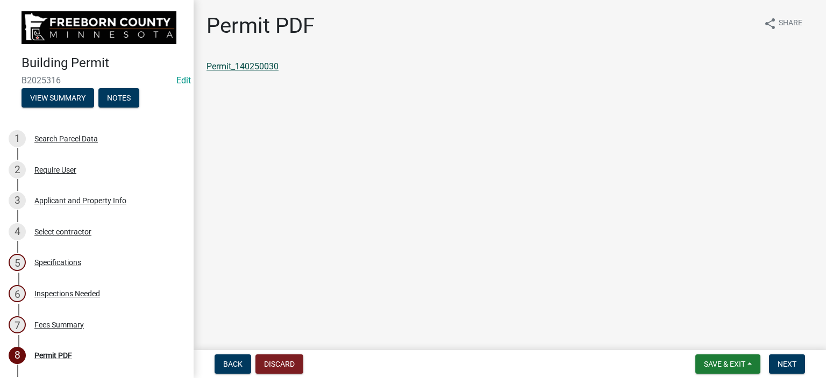
click at [235, 66] on link "Permit_140250030" at bounding box center [242, 66] width 72 height 10
